Goal: Entertainment & Leisure: Browse casually

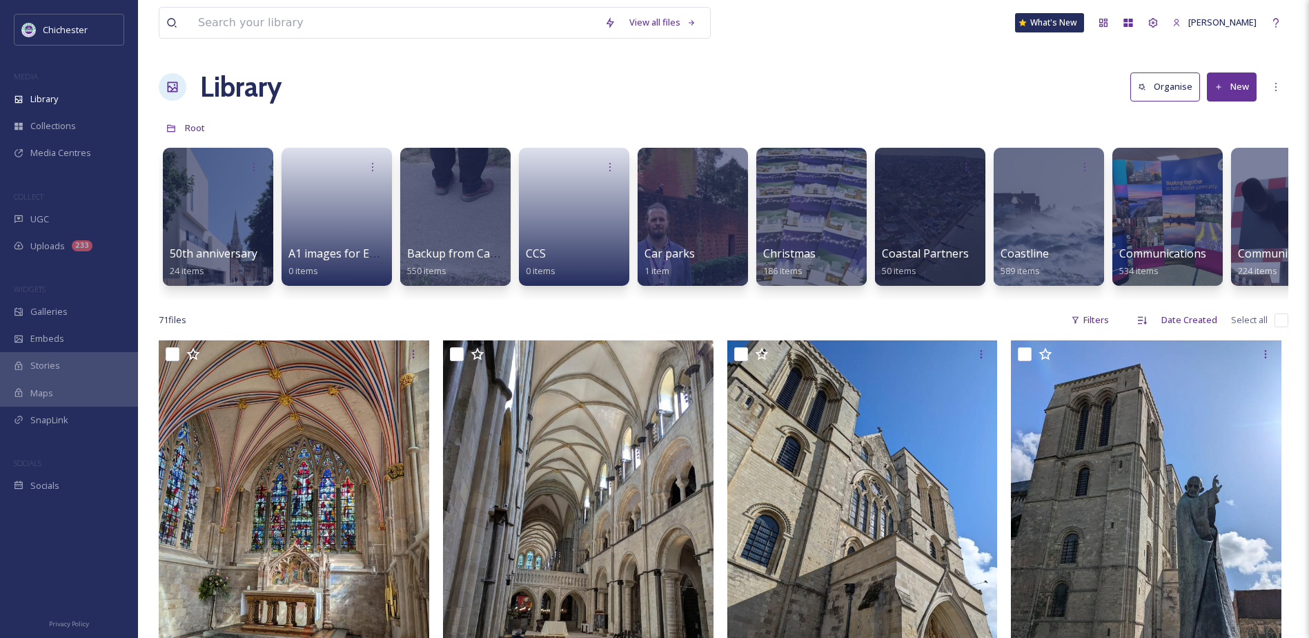
click at [498, 66] on div "Library Organise New" at bounding box center [724, 86] width 1130 height 41
click at [415, 75] on div "Library Organise New" at bounding box center [724, 86] width 1130 height 41
click at [388, 87] on div "Library Organise New" at bounding box center [724, 86] width 1130 height 41
click at [83, 211] on div "UGC" at bounding box center [69, 219] width 138 height 27
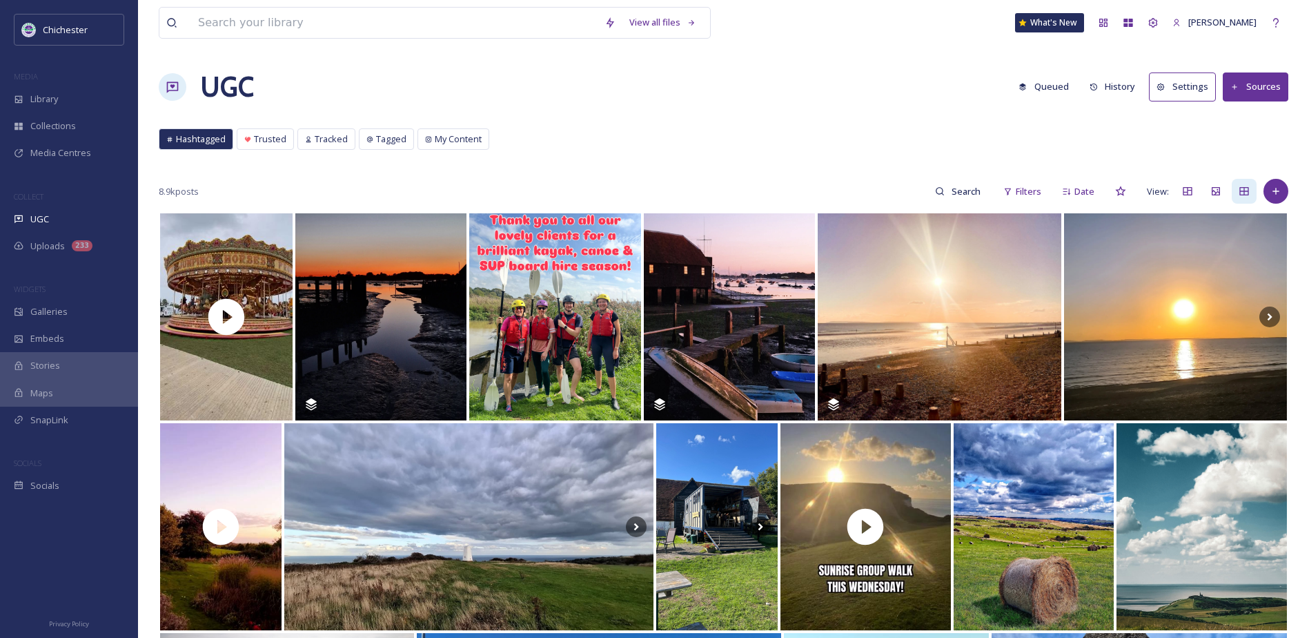
click at [627, 143] on div "Hashtagged Trusted Tracked Tagged My Content Hashtagged Trusted Tracked Tagged …" at bounding box center [724, 142] width 1130 height 28
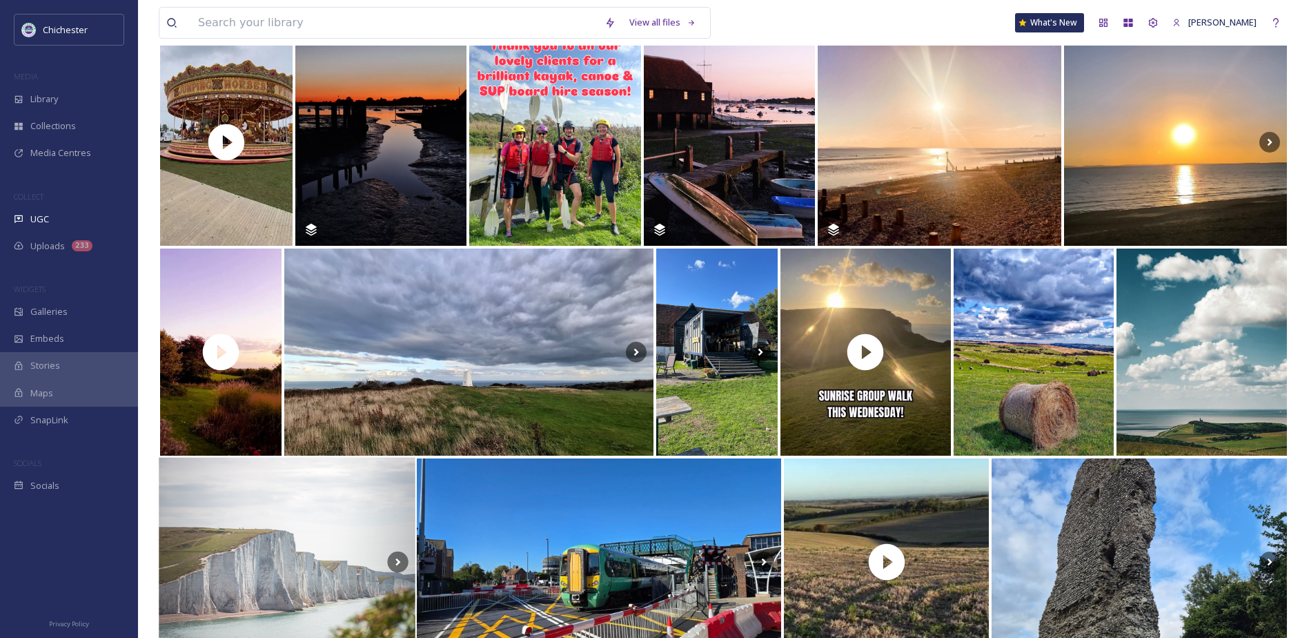
scroll to position [276, 0]
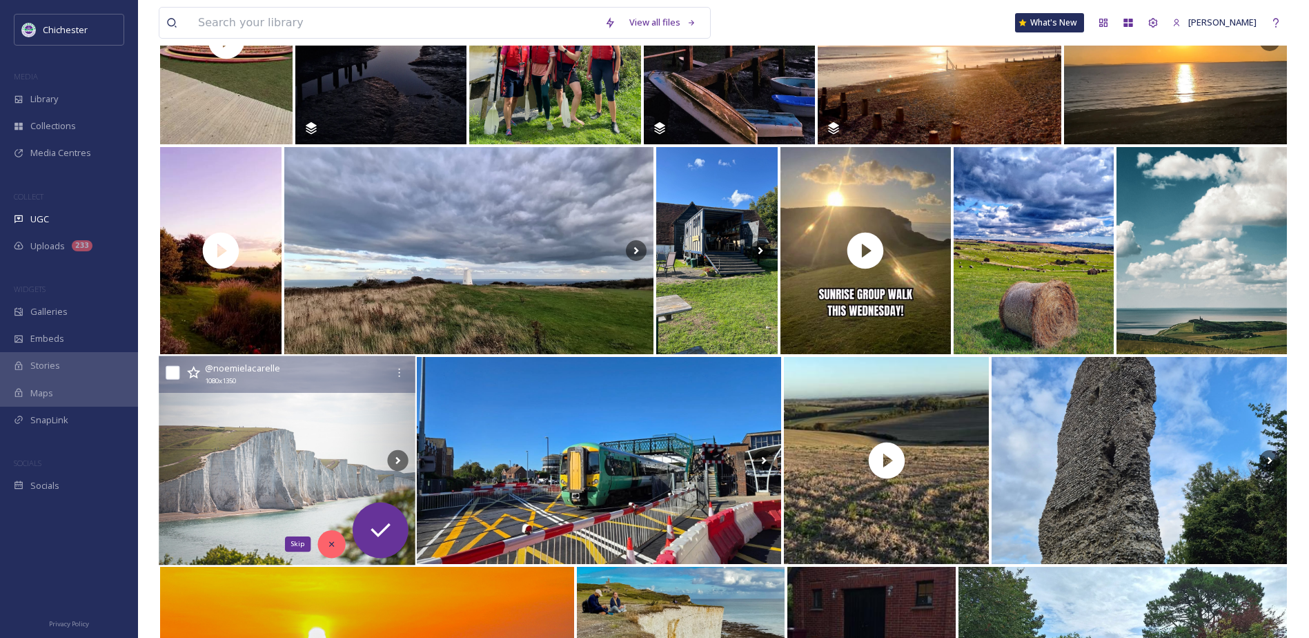
click at [333, 547] on icon at bounding box center [332, 544] width 10 height 10
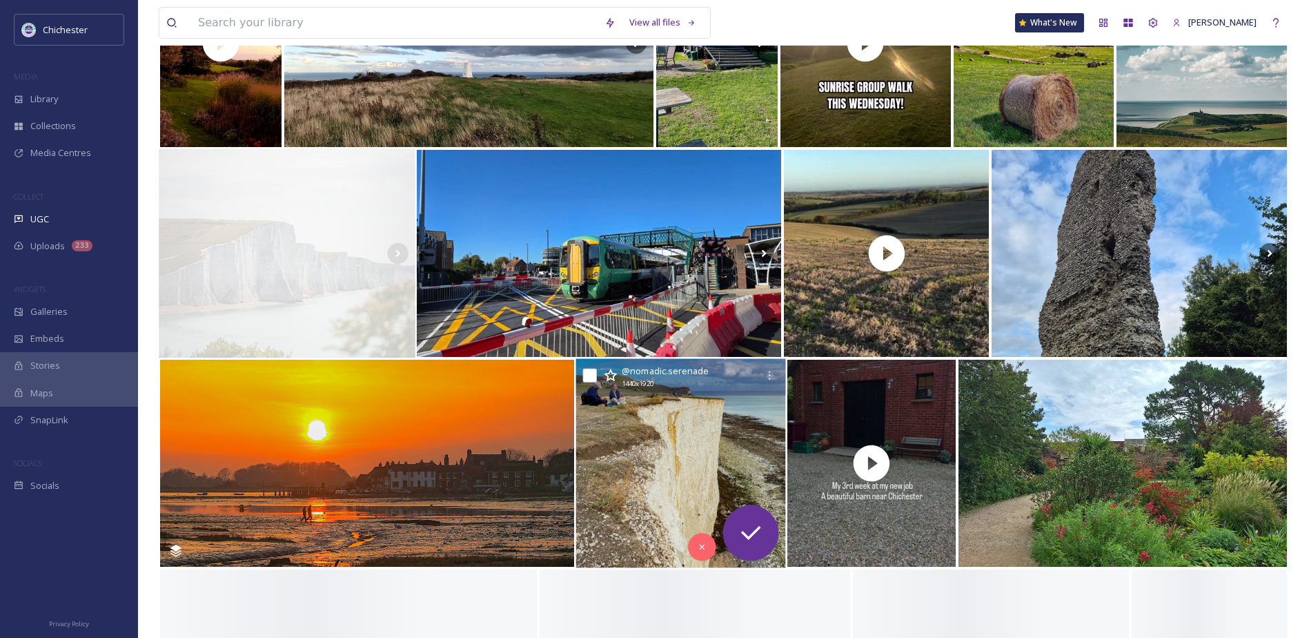
scroll to position [552, 0]
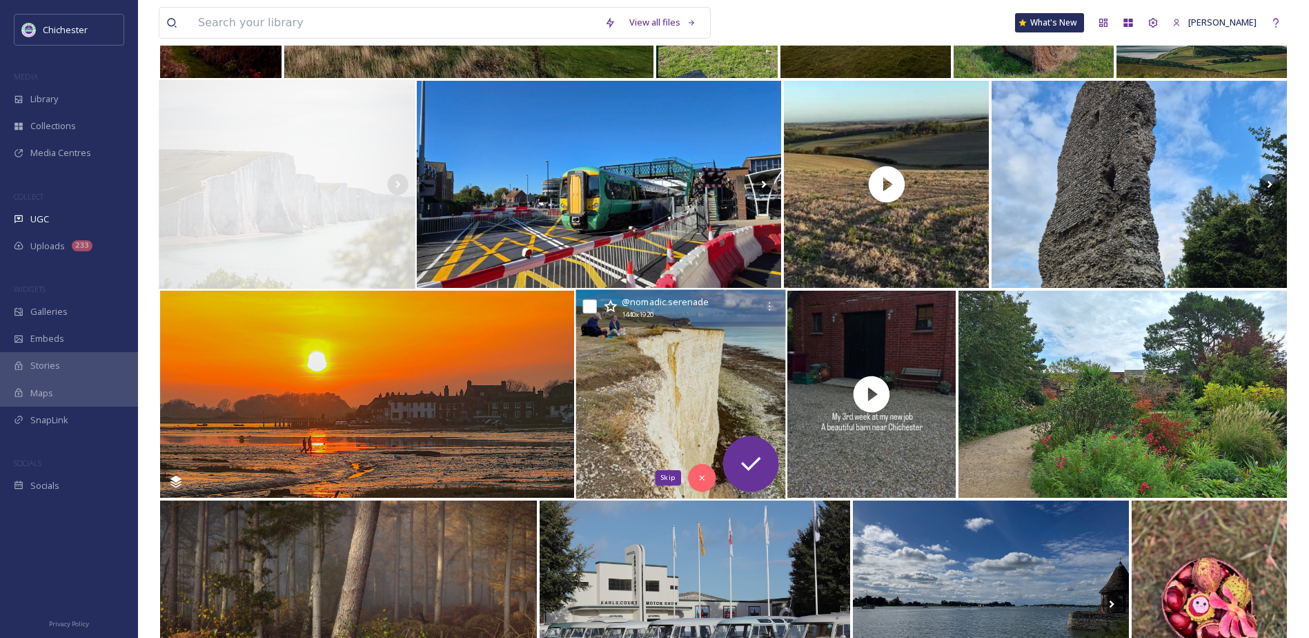
click at [697, 478] on icon at bounding box center [702, 478] width 10 height 10
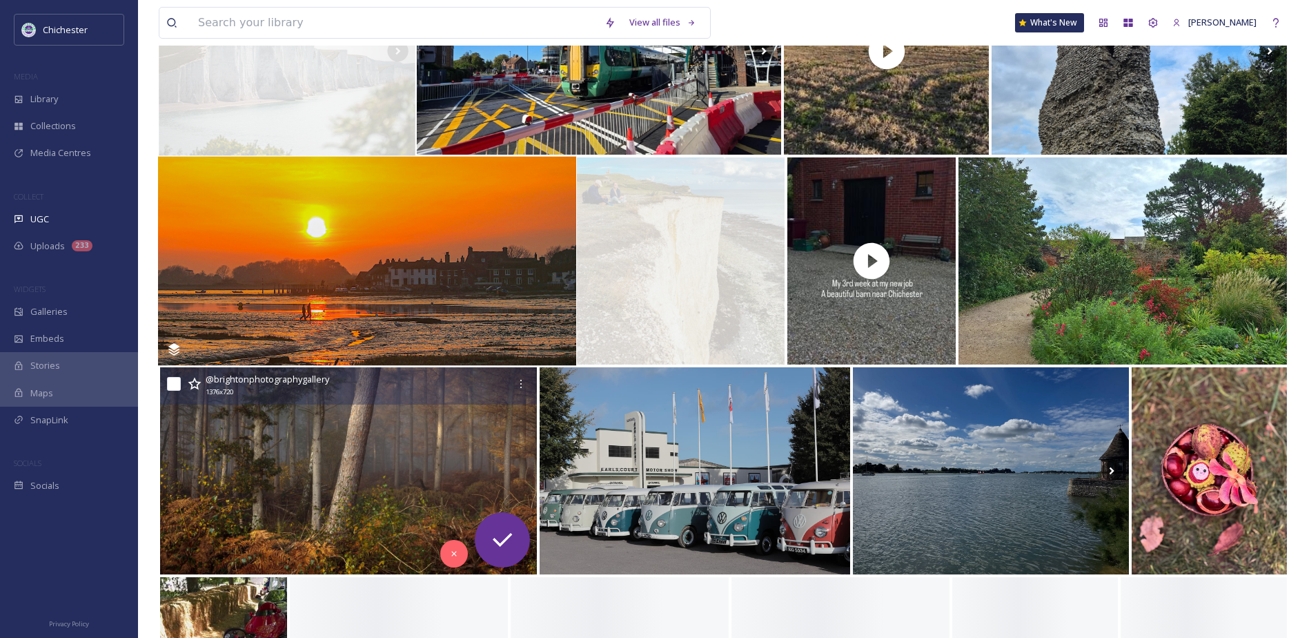
scroll to position [759, 0]
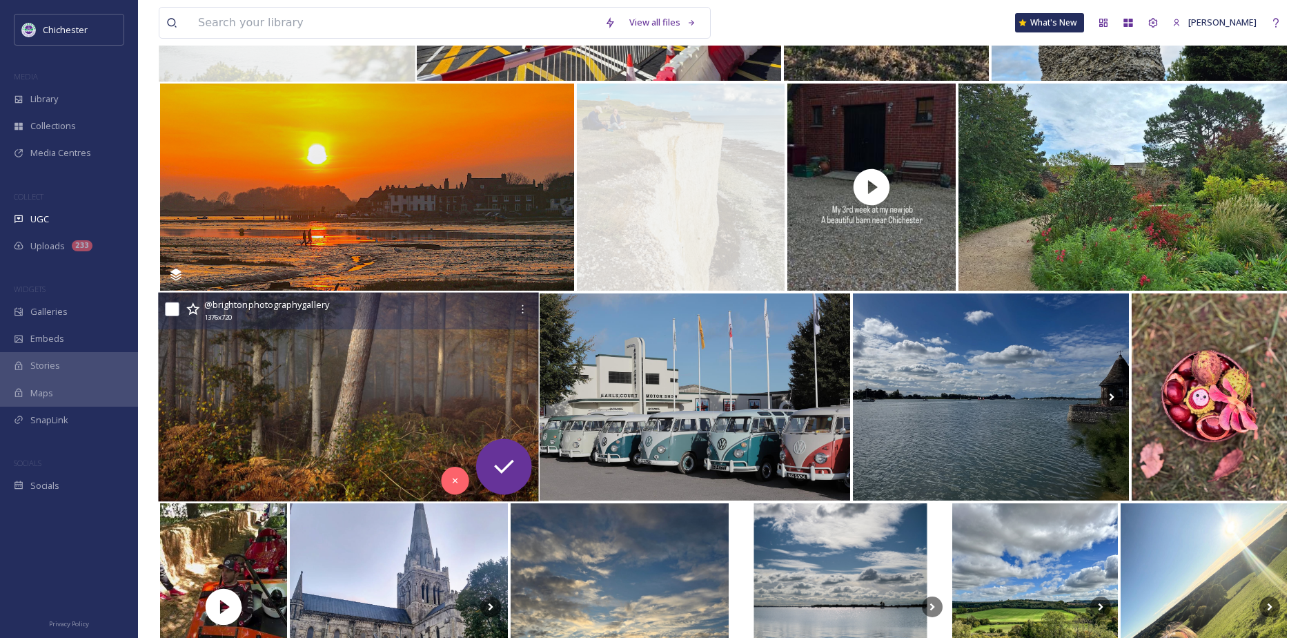
click at [313, 459] on img at bounding box center [348, 397] width 380 height 209
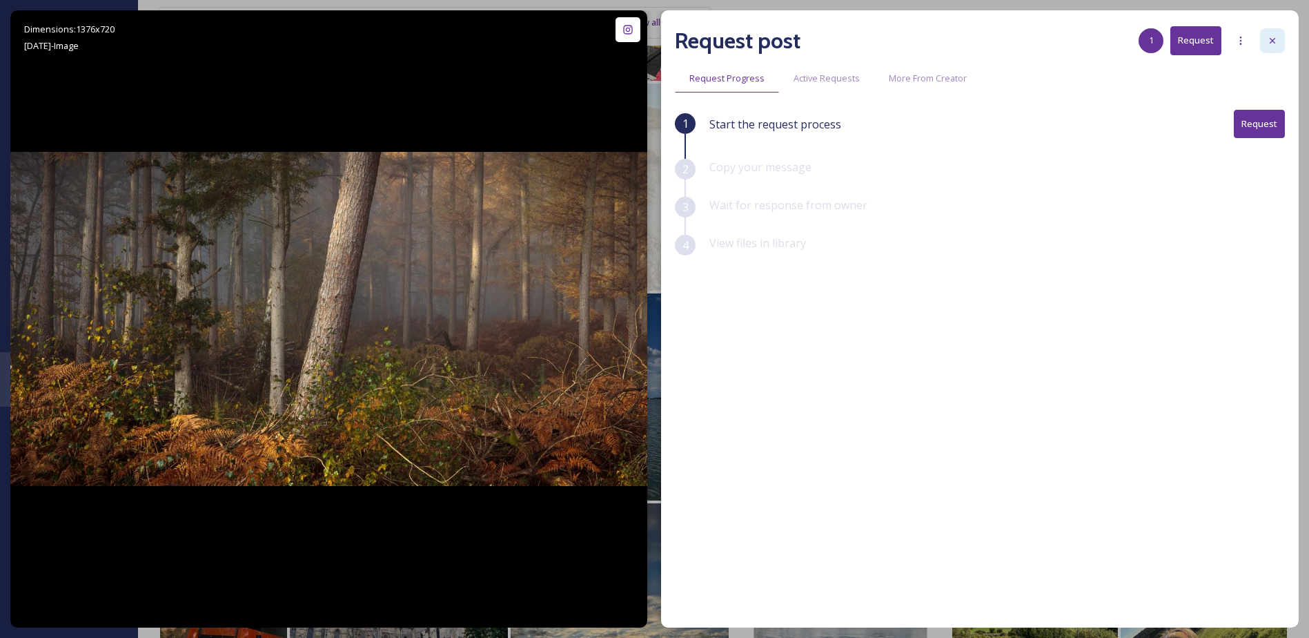
click at [1274, 43] on icon at bounding box center [1272, 40] width 11 height 11
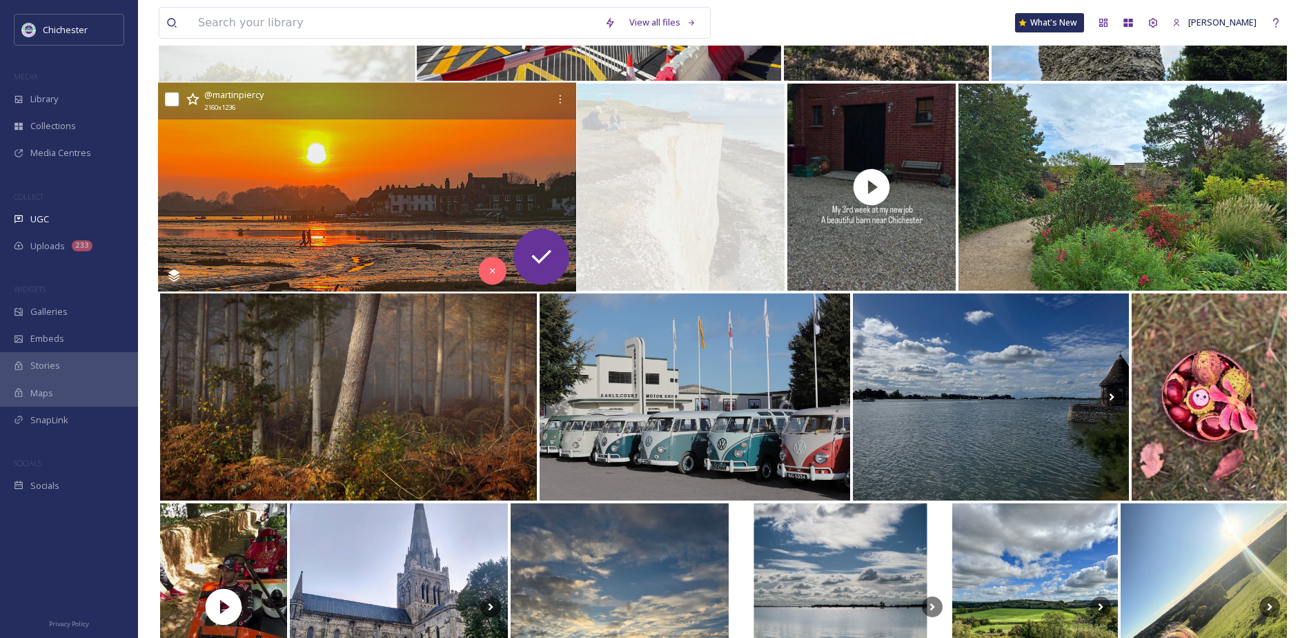
click at [311, 253] on img at bounding box center [367, 187] width 418 height 209
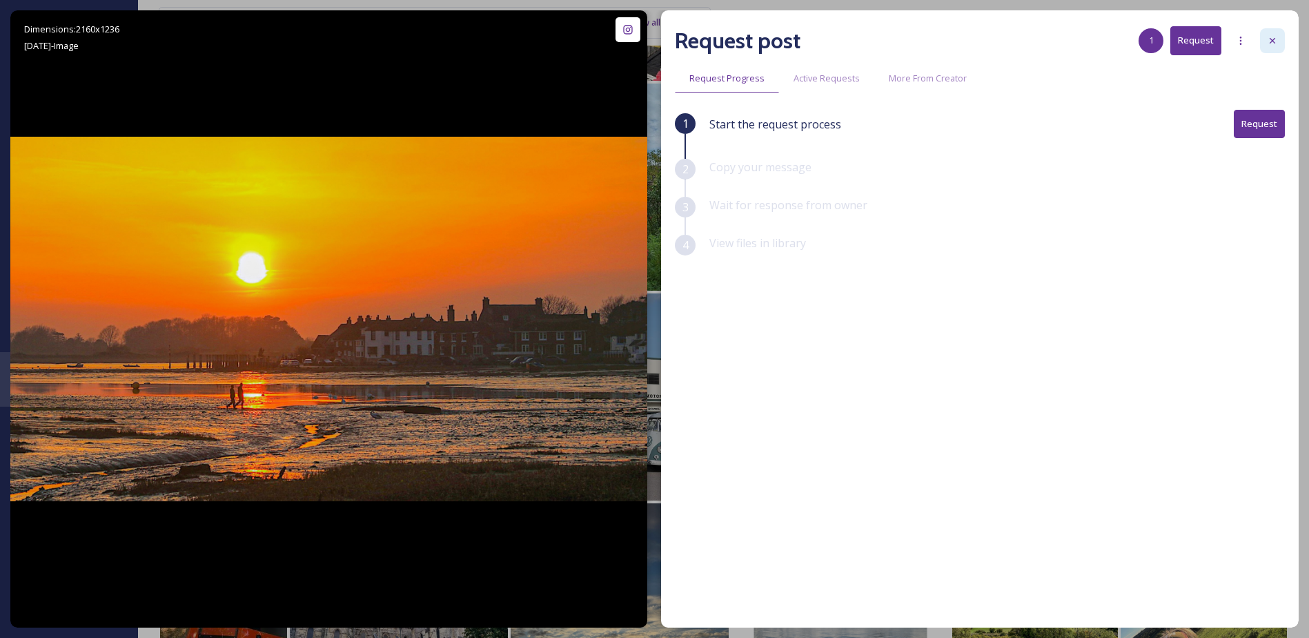
click at [1268, 35] on div at bounding box center [1272, 40] width 25 height 25
